Goal: Transaction & Acquisition: Purchase product/service

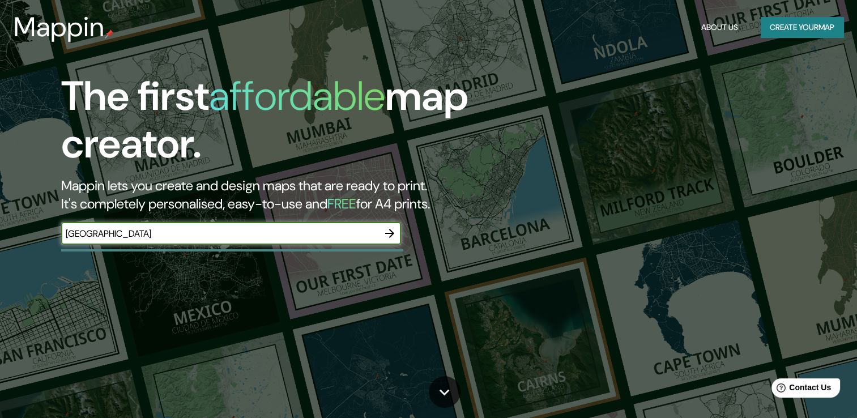
type input "Canberra"
click at [388, 233] on icon "button" at bounding box center [389, 233] width 9 height 9
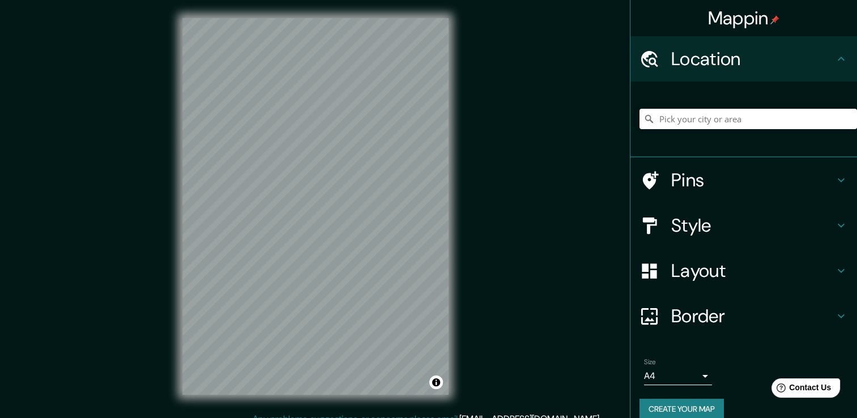
click at [659, 376] on body "Mappin Location Pins Style Layout Border Choose a border. Hint : you can make l…" at bounding box center [428, 209] width 857 height 418
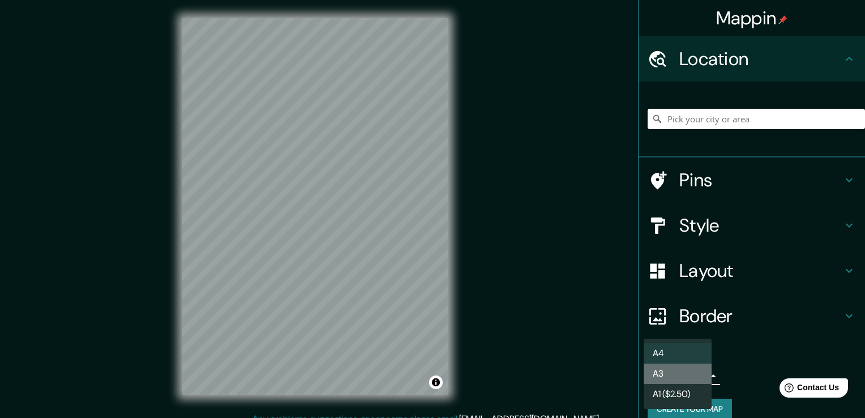
click at [677, 376] on li "A3" at bounding box center [678, 374] width 68 height 20
type input "a4"
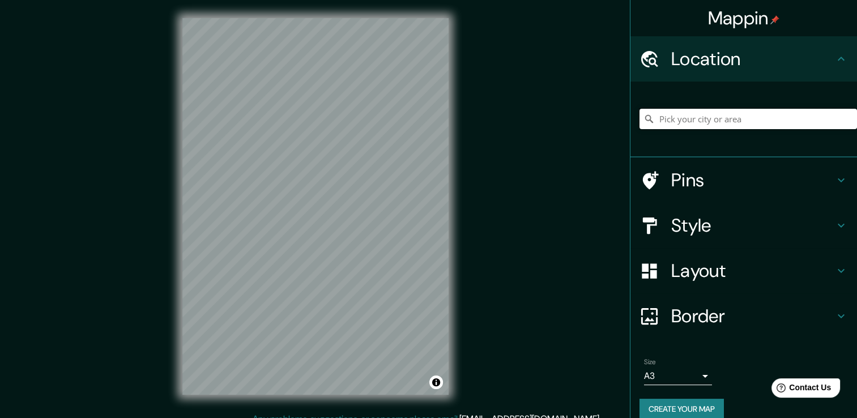
click at [682, 123] on input "Pick your city or area" at bounding box center [747, 119] width 217 height 20
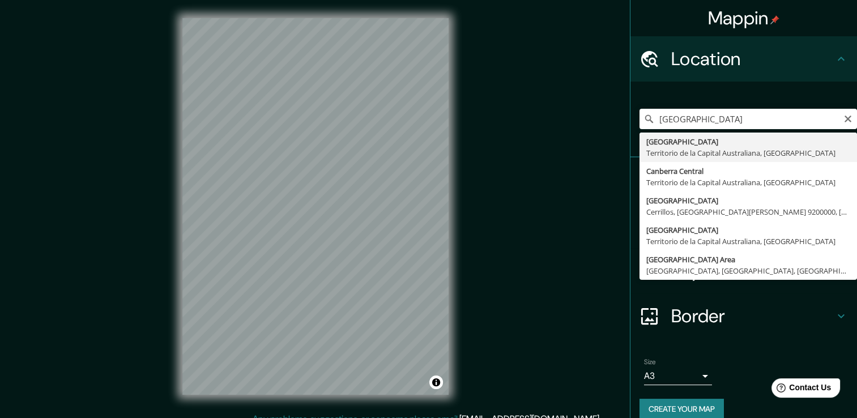
type input "Canberra, Territorio de la Capital Australiana, Australia"
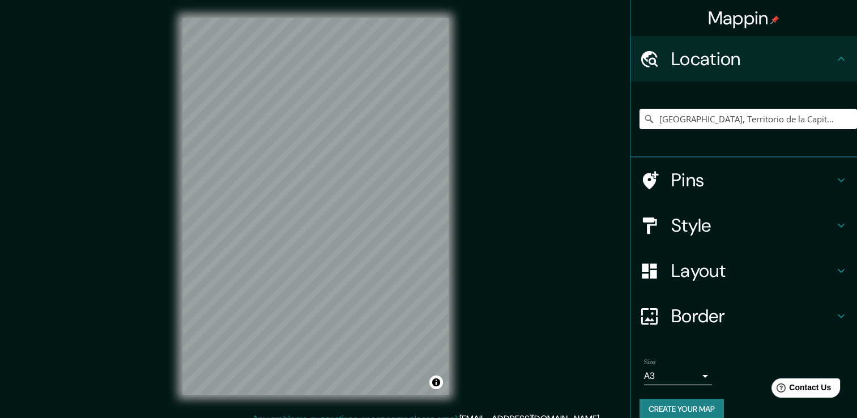
click at [680, 214] on h4 "Style" at bounding box center [752, 225] width 163 height 23
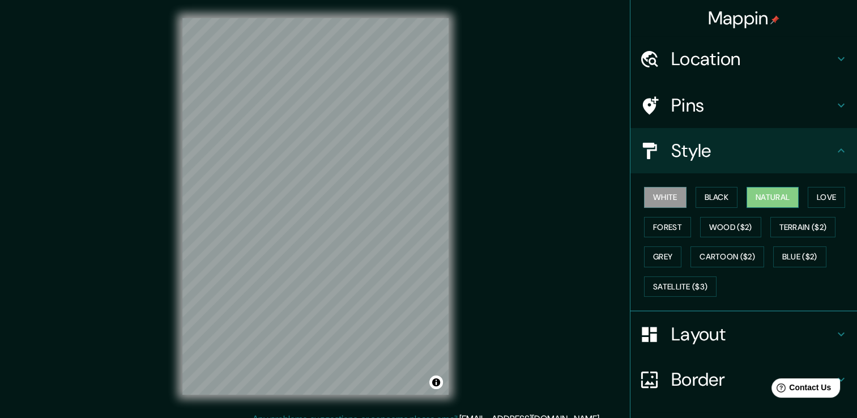
click at [781, 193] on button "Natural" at bounding box center [772, 197] width 52 height 21
click at [664, 225] on button "Forest" at bounding box center [667, 227] width 47 height 21
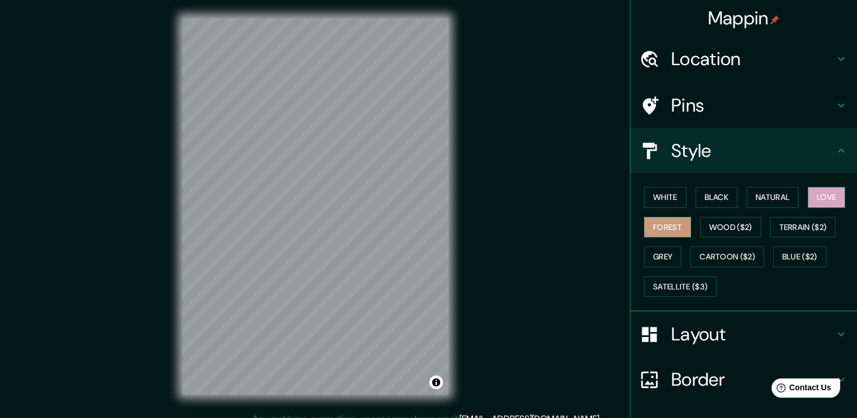
click at [822, 201] on button "Love" at bounding box center [825, 197] width 37 height 21
click at [770, 200] on button "Natural" at bounding box center [772, 197] width 52 height 21
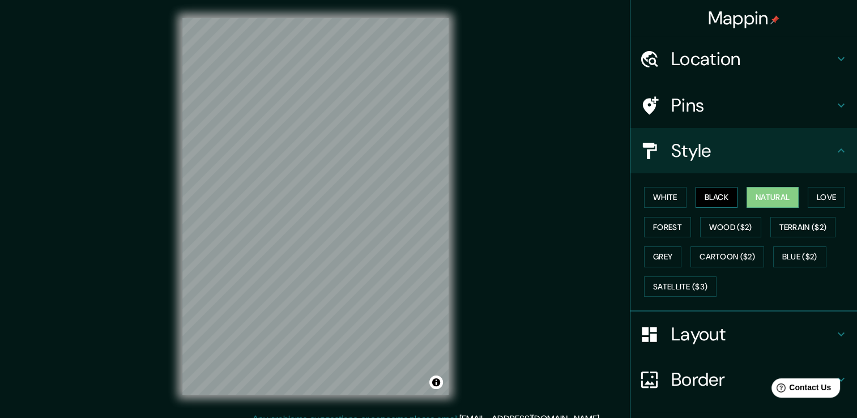
click at [717, 198] on button "Black" at bounding box center [716, 197] width 42 height 21
click at [647, 200] on button "White" at bounding box center [665, 197] width 42 height 21
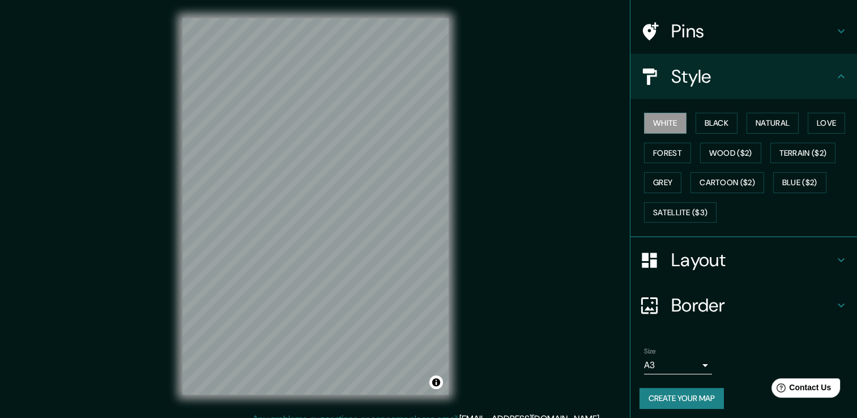
scroll to position [76, 0]
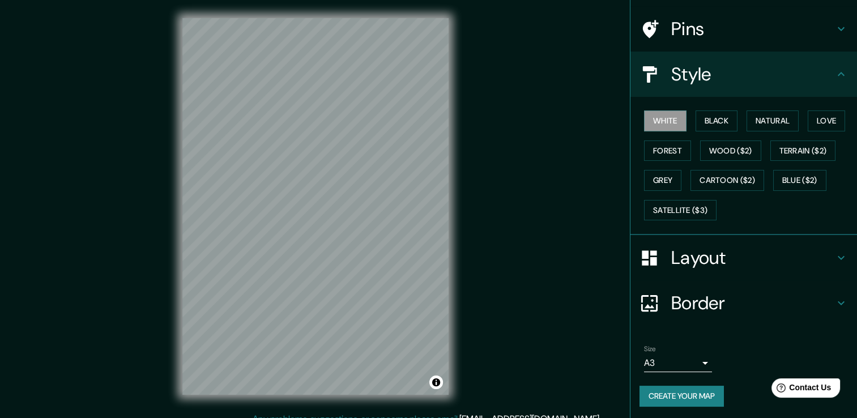
click at [676, 393] on button "Create your map" at bounding box center [681, 396] width 84 height 21
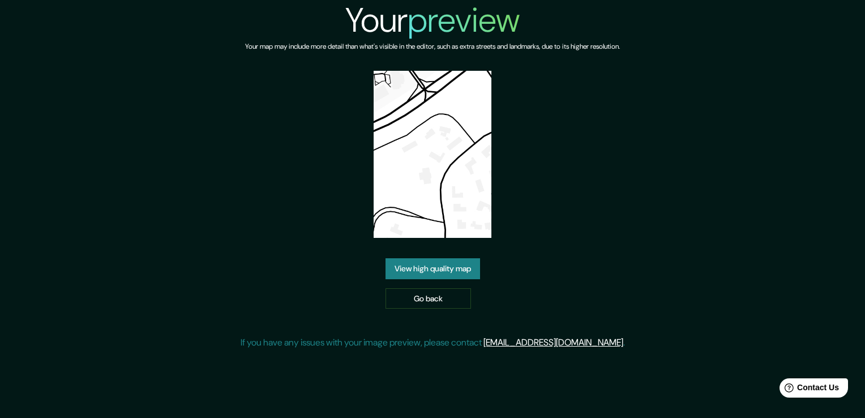
click at [418, 268] on link "View high quality map" at bounding box center [433, 268] width 95 height 21
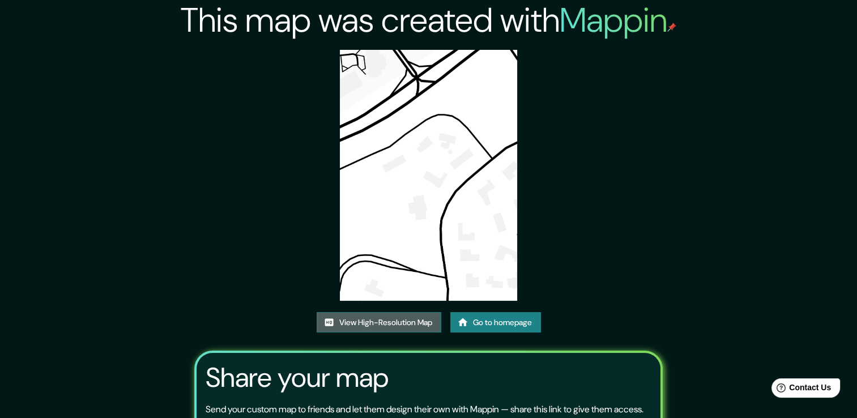
click at [371, 321] on link "View High-Resolution Map" at bounding box center [379, 322] width 125 height 21
